Goal: Check status: Check status

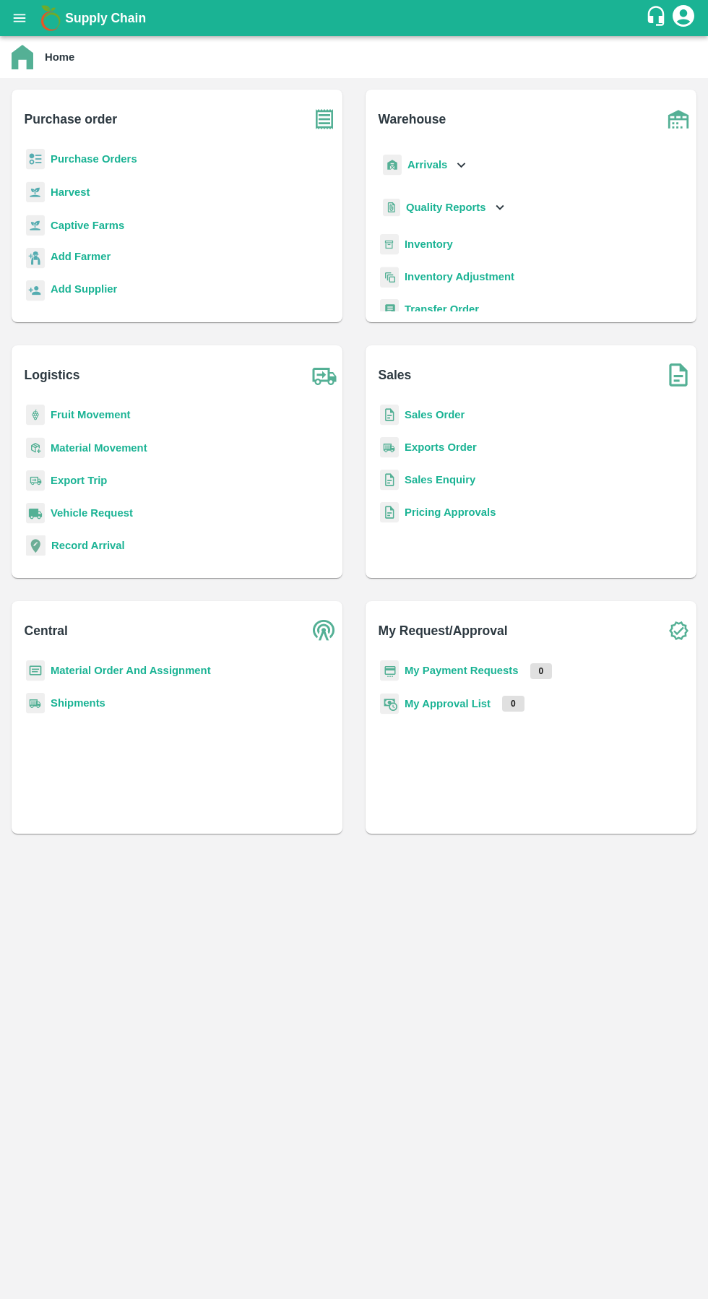
click at [446, 165] on div "Arrivals" at bounding box center [425, 165] width 90 height 32
click at [429, 233] on span "DC Arrivals" at bounding box center [445, 231] width 53 height 16
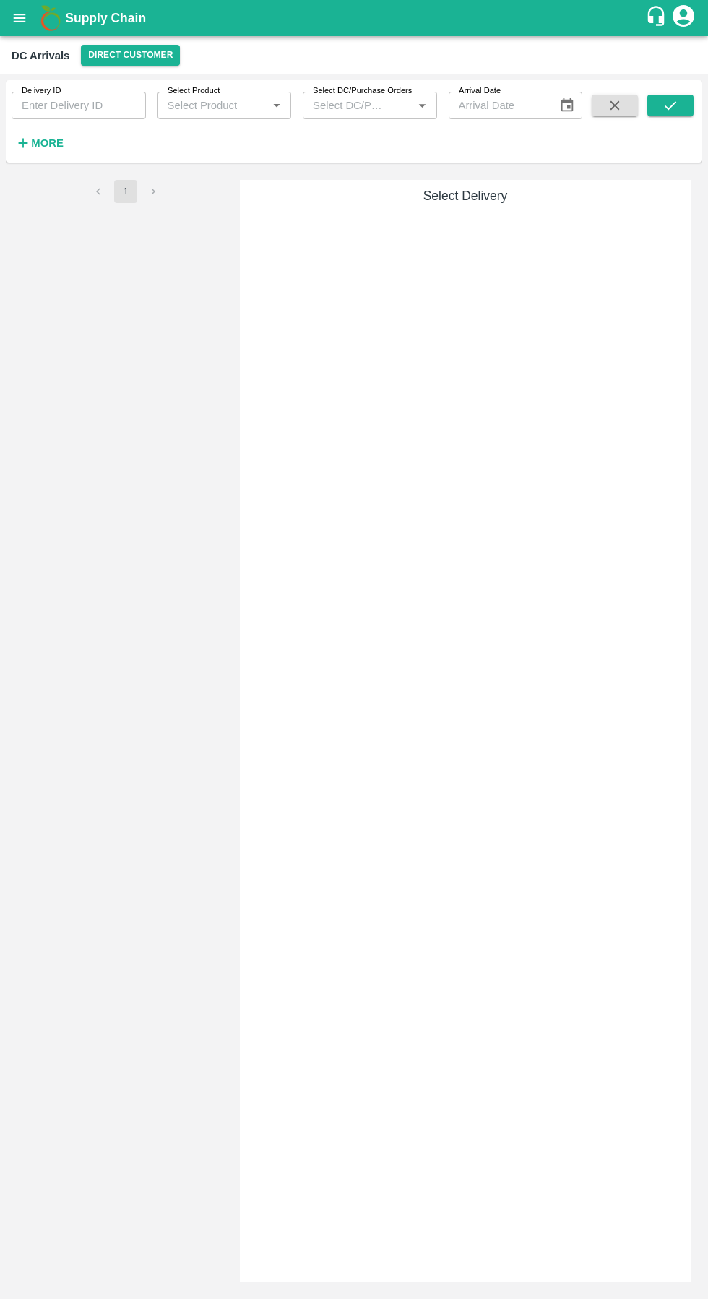
click at [130, 55] on button "Direct Customer" at bounding box center [130, 55] width 99 height 21
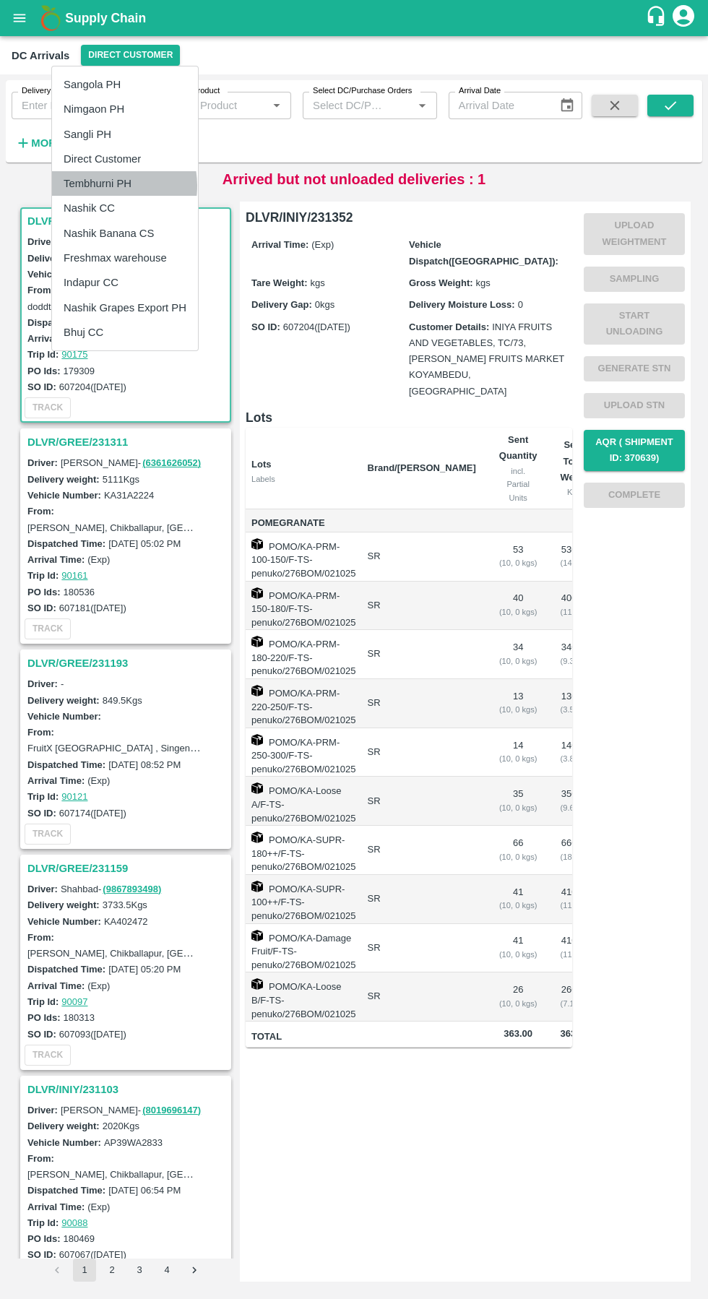
click at [96, 186] on li "Tembhurni PH" at bounding box center [125, 183] width 146 height 25
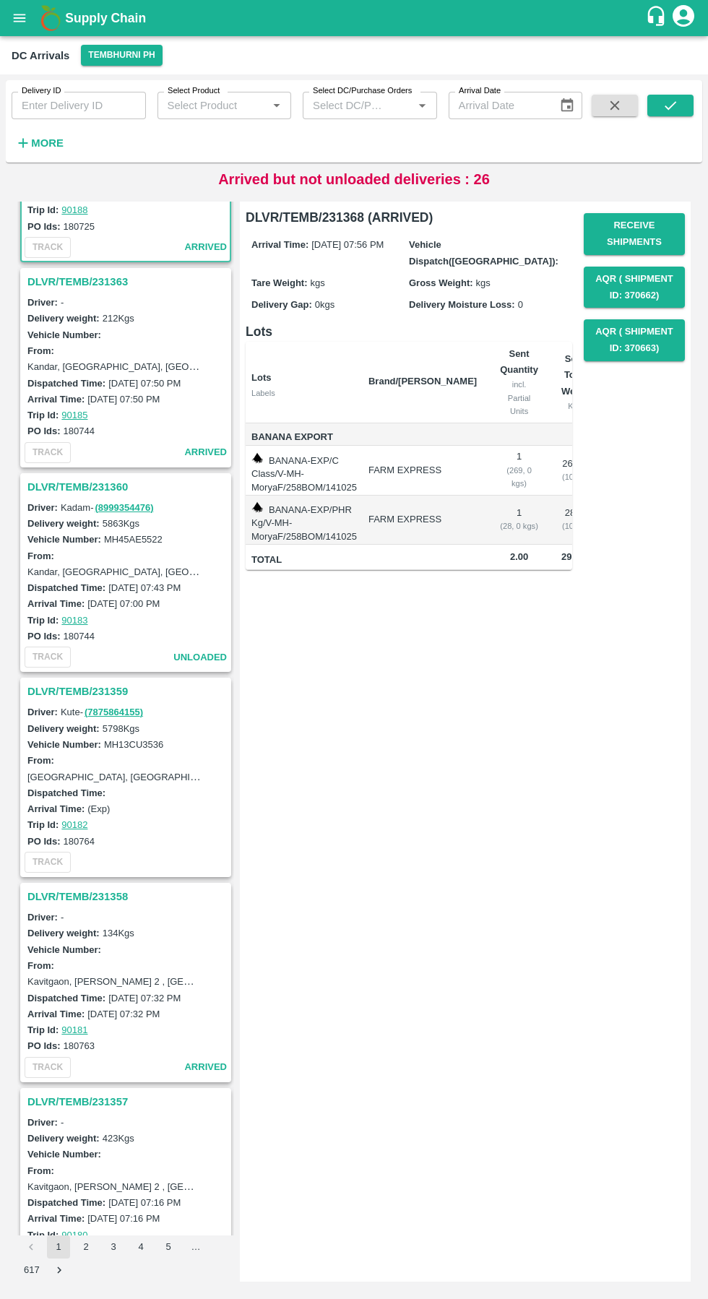
scroll to position [145, 0]
click at [97, 482] on h3 "DLVR/TEMB/231360" at bounding box center [127, 486] width 201 height 19
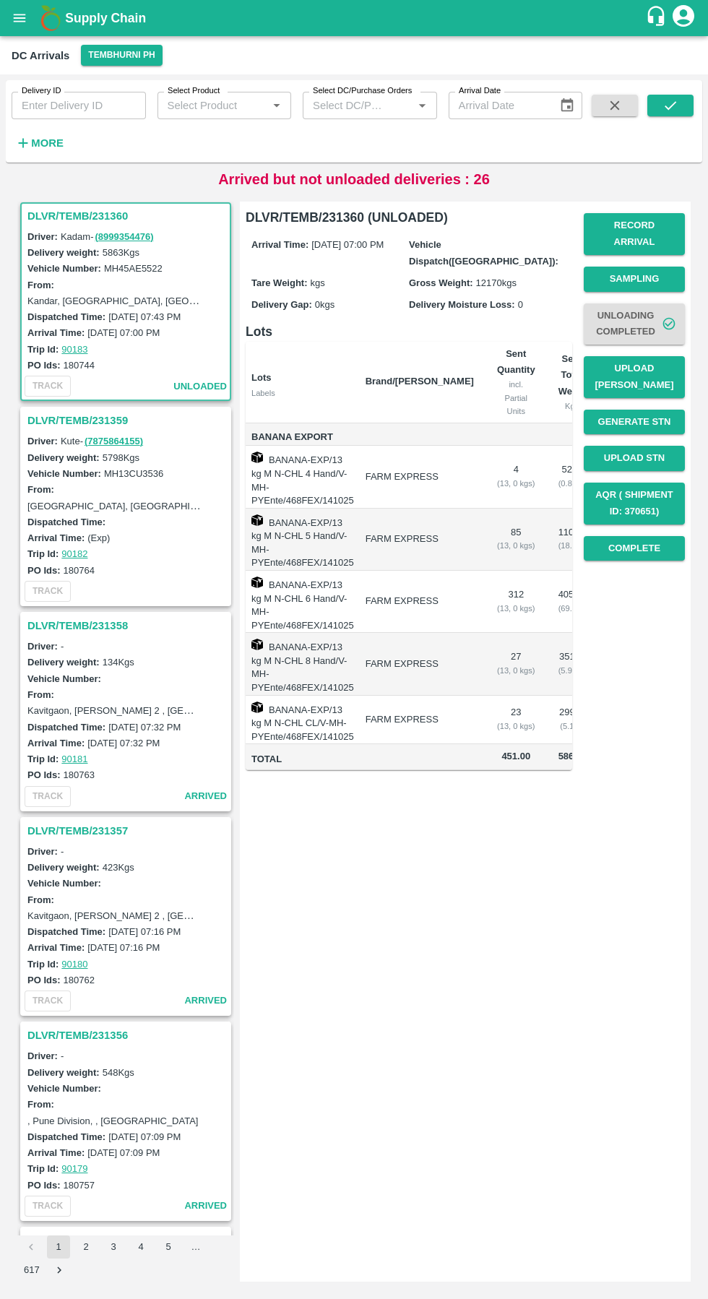
scroll to position [0, 81]
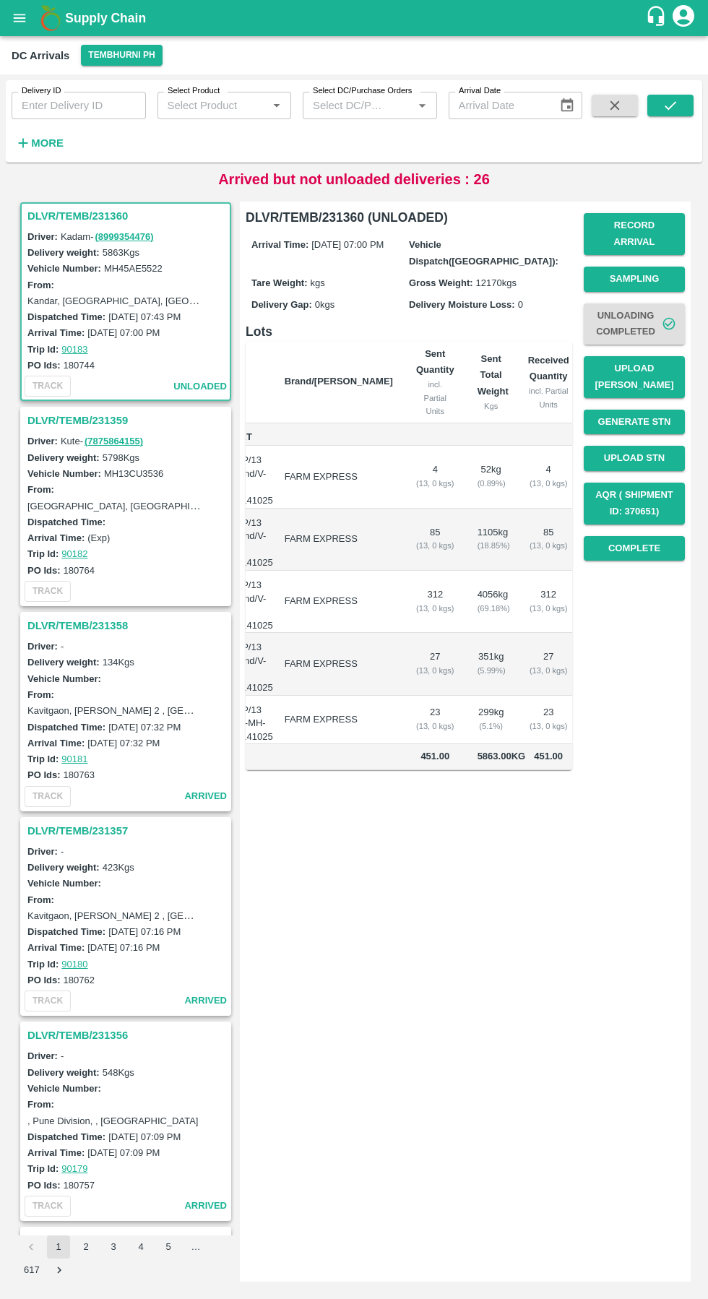
click at [94, 428] on h3 "DLVR/TEMB/231359" at bounding box center [127, 420] width 201 height 19
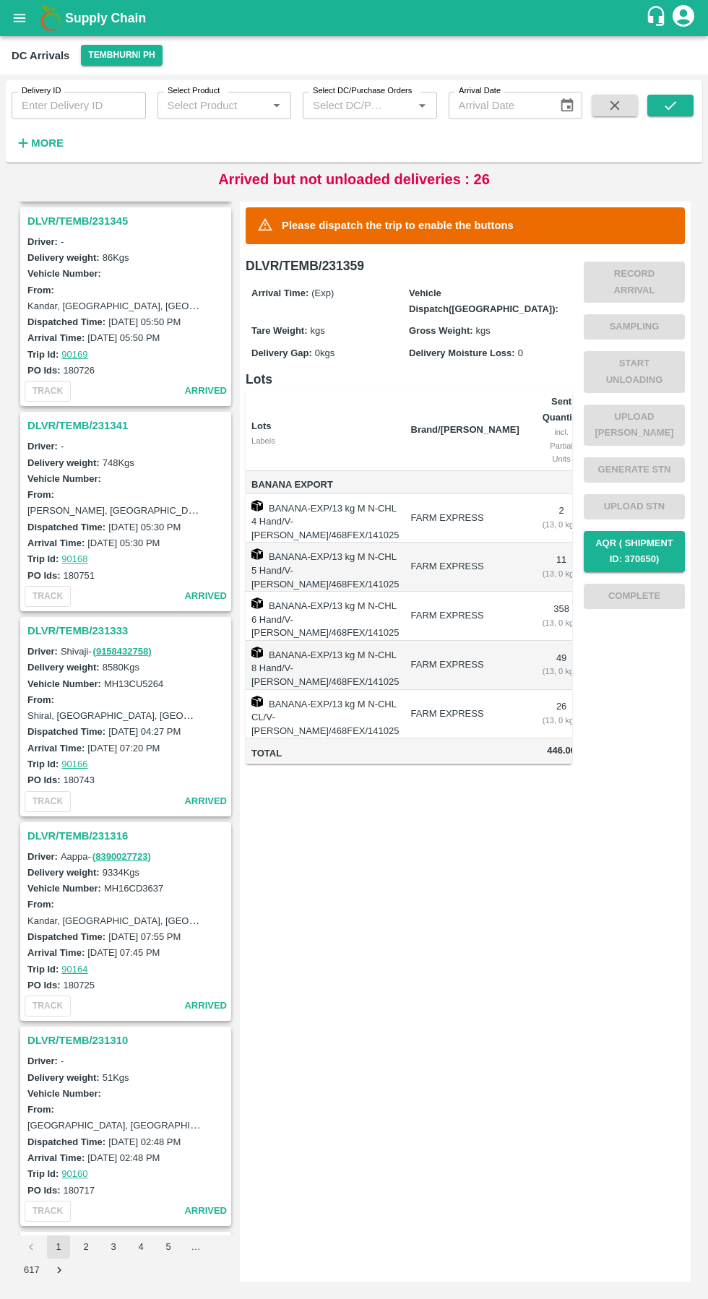
scroll to position [2896, 0]
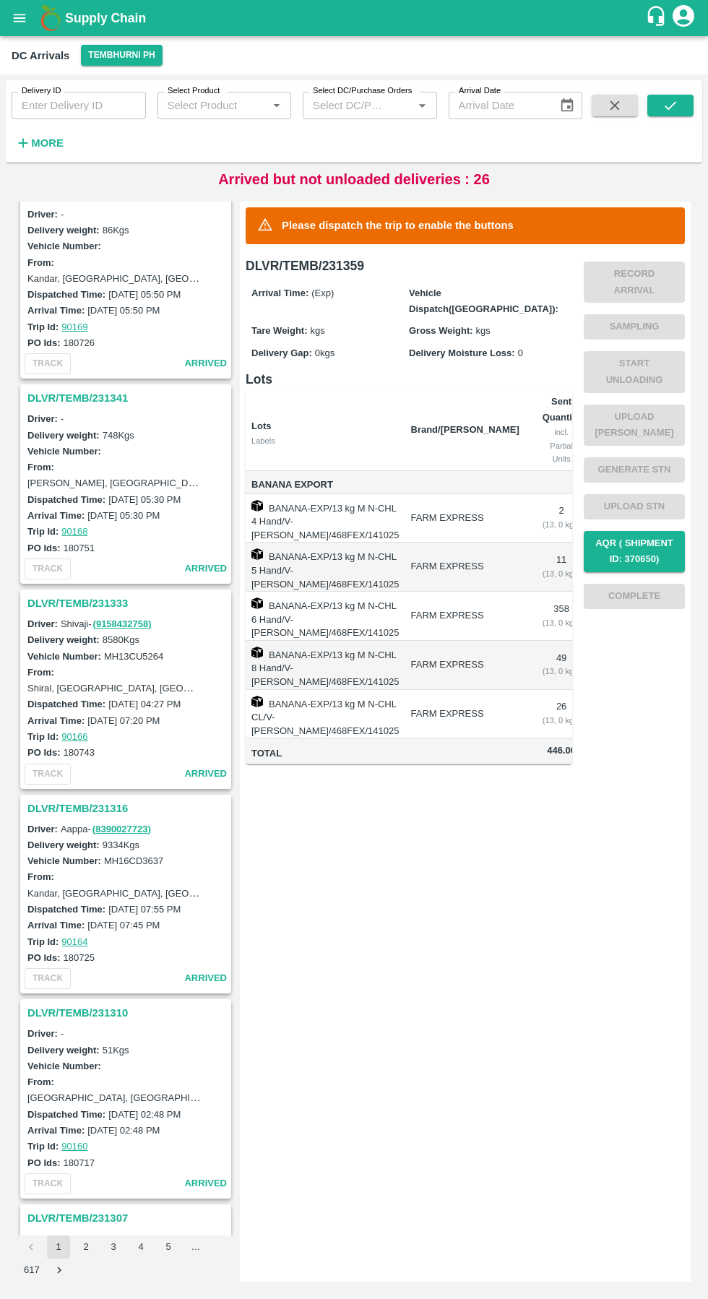
click at [102, 815] on h3 "DLVR/TEMB/231316" at bounding box center [127, 808] width 201 height 19
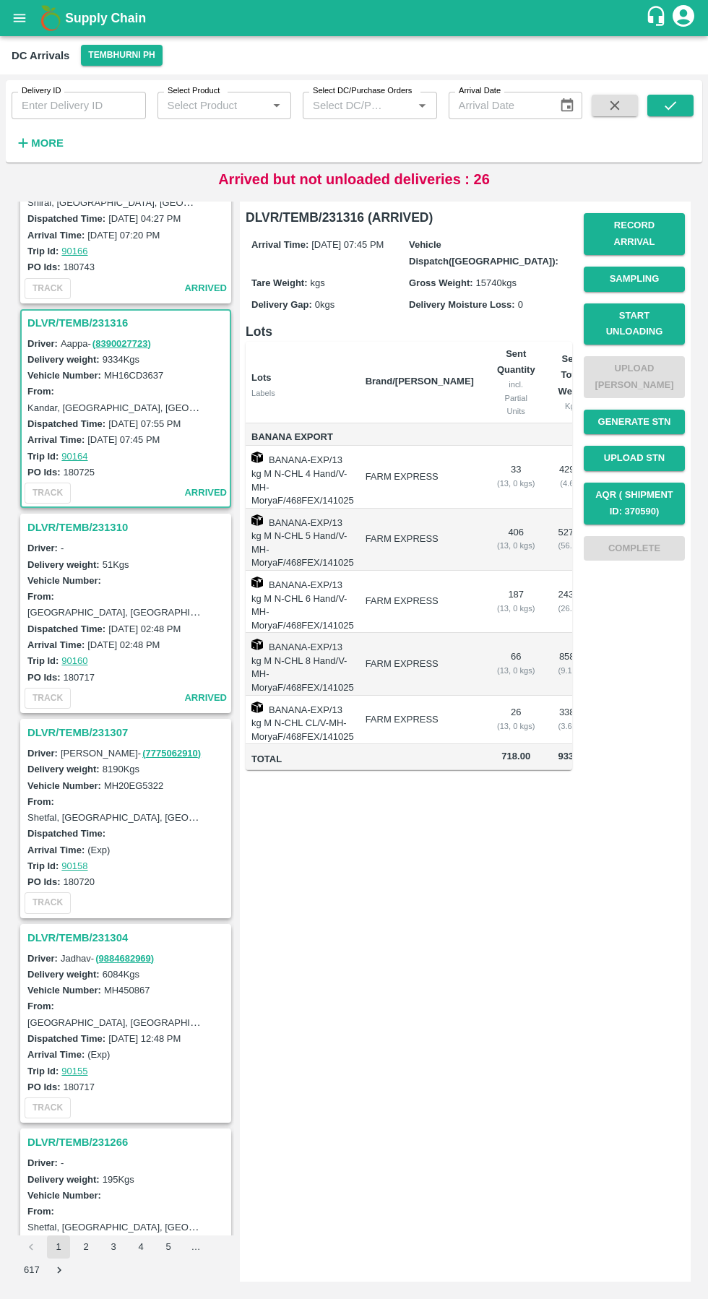
scroll to position [3353, 0]
